Goal: Task Accomplishment & Management: Use online tool/utility

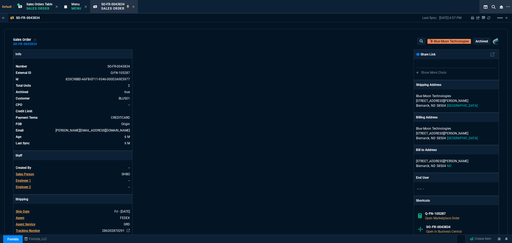
select select "8: NEPT"
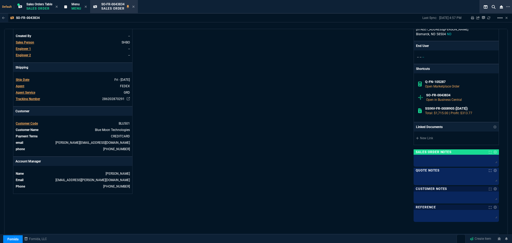
scroll to position [11, 0]
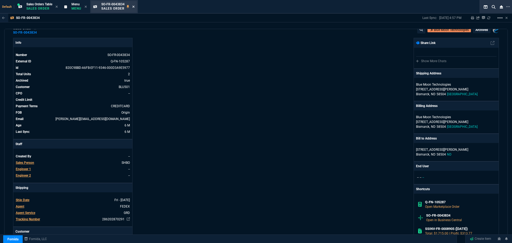
click at [134, 6] on icon at bounding box center [133, 6] width 2 height 3
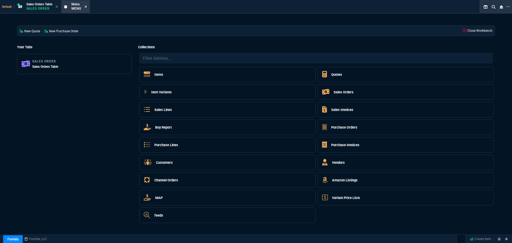
click at [87, 7] on icon at bounding box center [85, 6] width 2 height 3
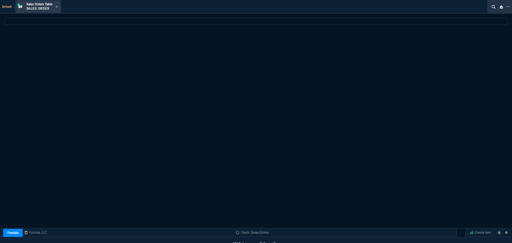
select select
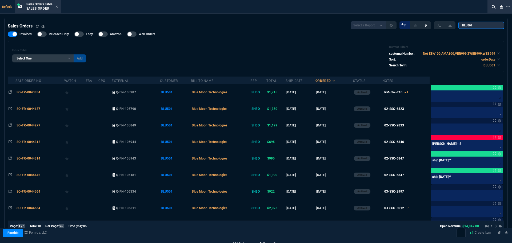
click at [496, 25] on input "BLU501" at bounding box center [481, 25] width 46 height 7
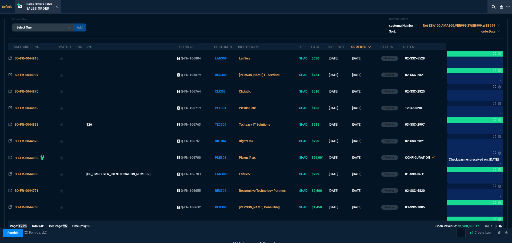
scroll to position [0, 0]
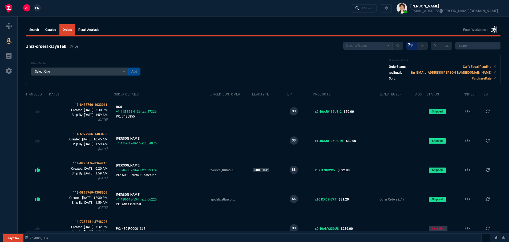
select select
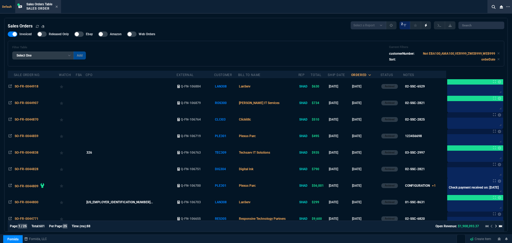
select select "8: NEPT"
select select
click at [507, 7] on icon at bounding box center [508, 7] width 4 height 4
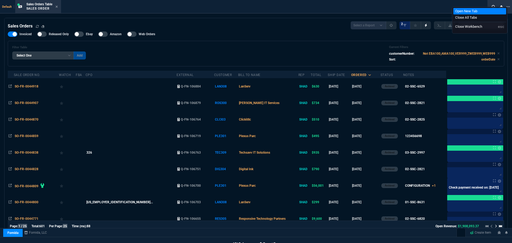
click at [459, 10] on li "Open New Tab" at bounding box center [479, 11] width 53 height 6
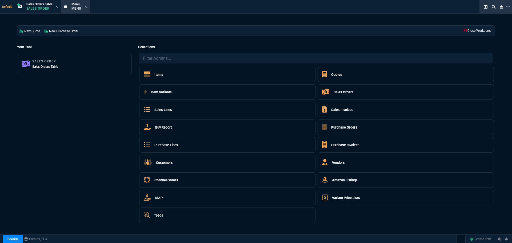
click at [337, 74] on h5 "Quotes" at bounding box center [336, 74] width 11 height 5
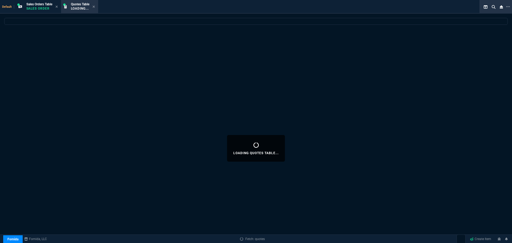
select select
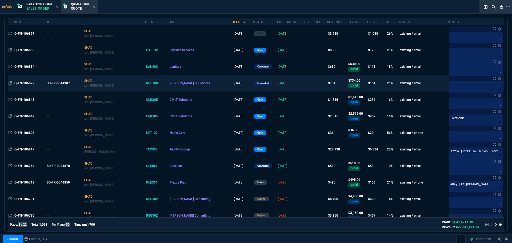
scroll to position [53, 0]
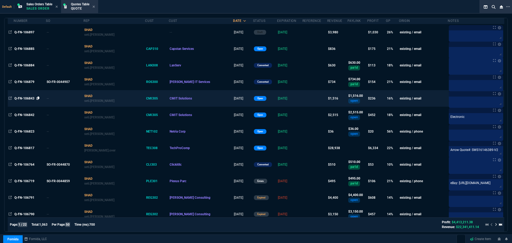
click at [39, 97] on icon at bounding box center [38, 97] width 3 height 3
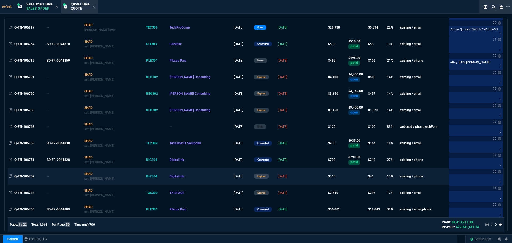
scroll to position [213, 0]
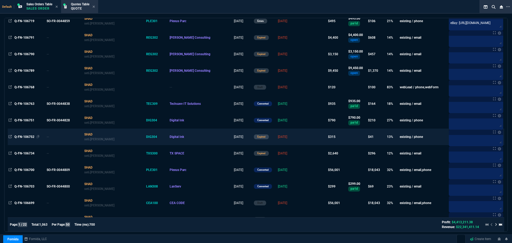
click at [26, 136] on span "Q-FN-106752" at bounding box center [24, 137] width 20 height 4
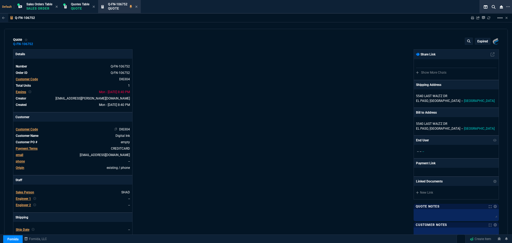
type input "18"
type input "55"
click at [36, 44] on icon at bounding box center [36, 43] width 3 height 3
click at [137, 6] on icon at bounding box center [136, 6] width 2 height 3
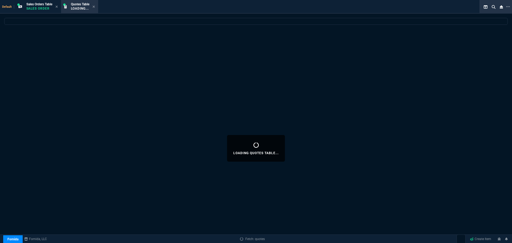
select select
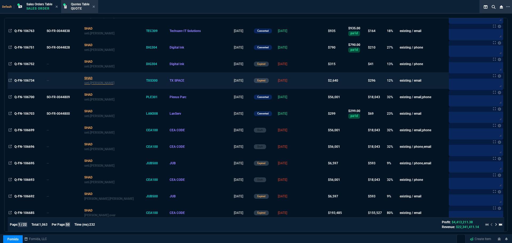
scroll to position [293, 0]
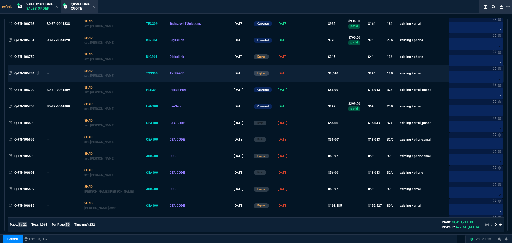
click at [21, 74] on span "Q-FN-106734" at bounding box center [24, 73] width 20 height 4
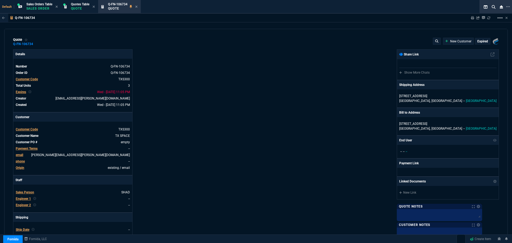
type input "1042.62"
type input "1471.93"
type input "15"
type input "71"
type input "18"
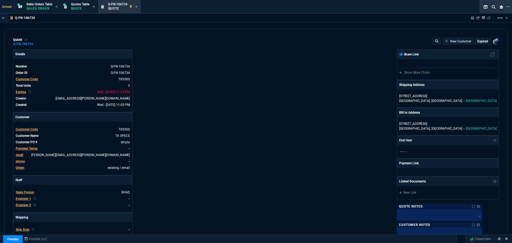
type input "148"
type input "17"
type input "189"
type input "21"
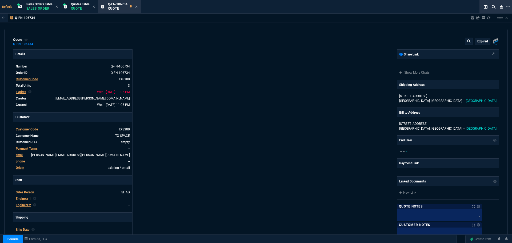
type input "22"
click at [37, 43] on icon at bounding box center [36, 43] width 3 height 3
click at [136, 6] on icon at bounding box center [136, 6] width 2 height 3
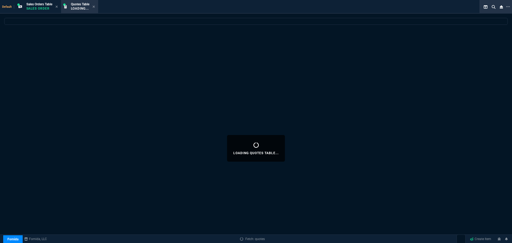
select select
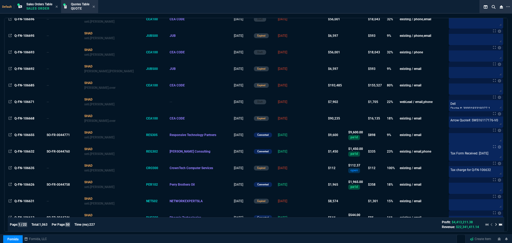
scroll to position [426, 0]
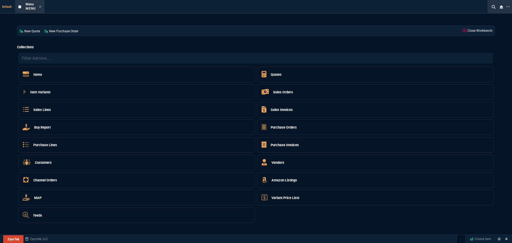
select select "4: SHAD"
click at [278, 73] on h5 "Quotes" at bounding box center [275, 74] width 11 height 5
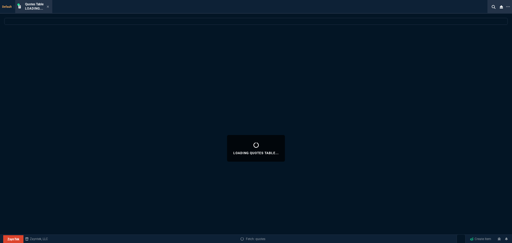
select select
